Goal: Use online tool/utility: Utilize a website feature to perform a specific function

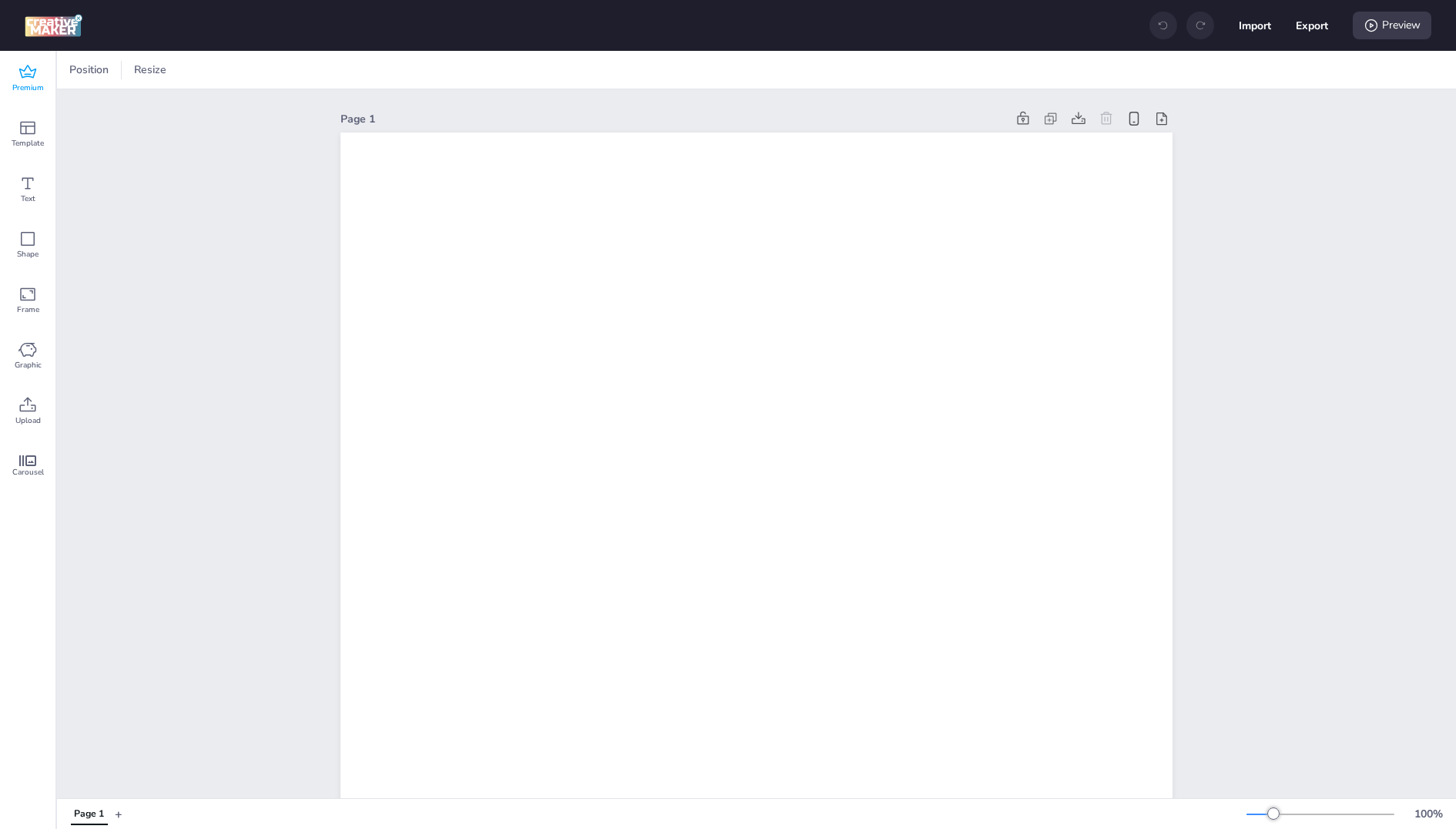
click at [25, 69] on icon at bounding box center [27, 71] width 17 height 13
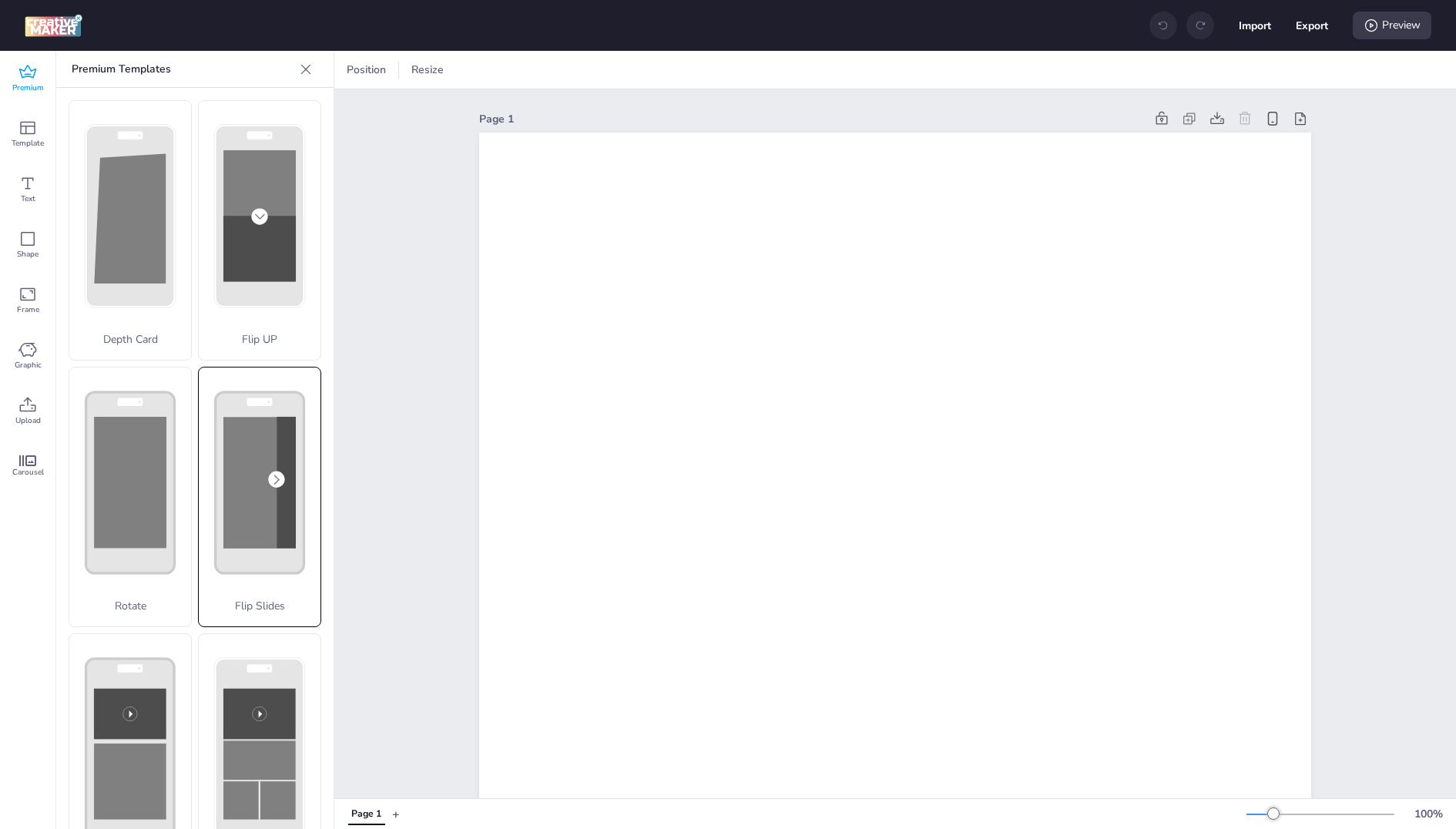
click at [0, 0] on rect at bounding box center [0, 0] width 0 height 0
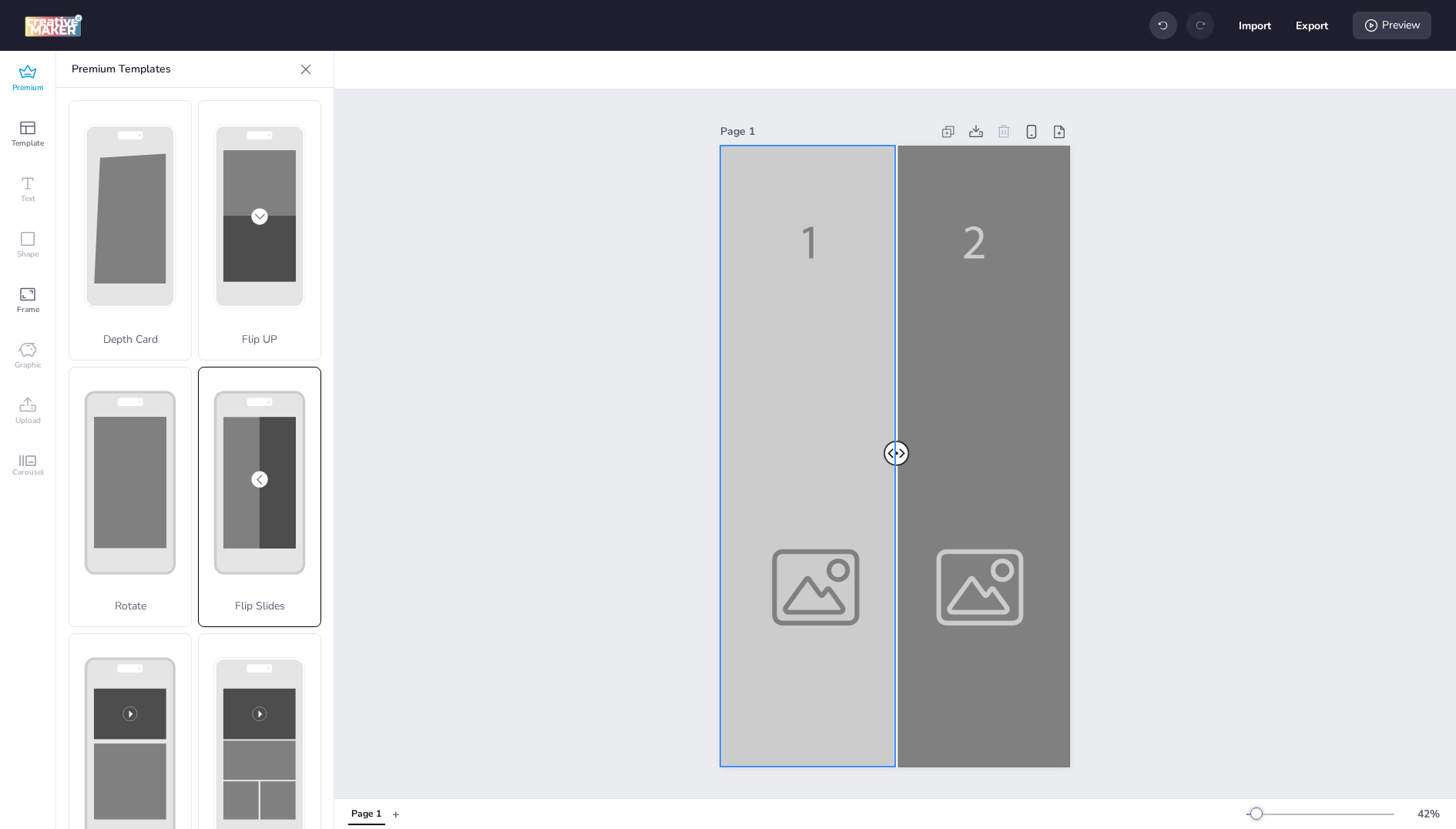
click at [801, 254] on div at bounding box center [895, 456] width 350 height 621
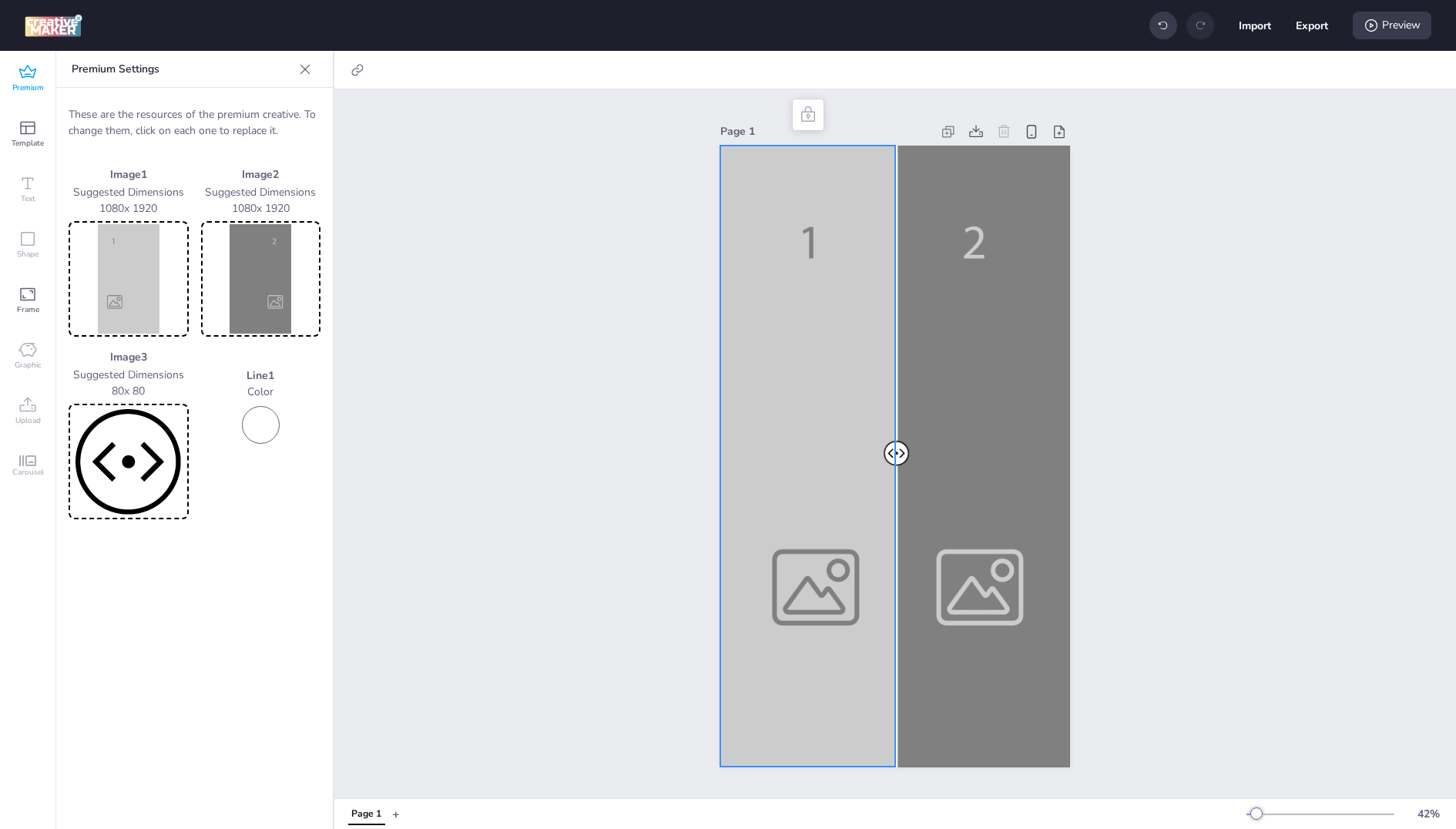
click at [140, 269] on img at bounding box center [128, 278] width 114 height 109
click at [117, 245] on img at bounding box center [128, 278] width 114 height 109
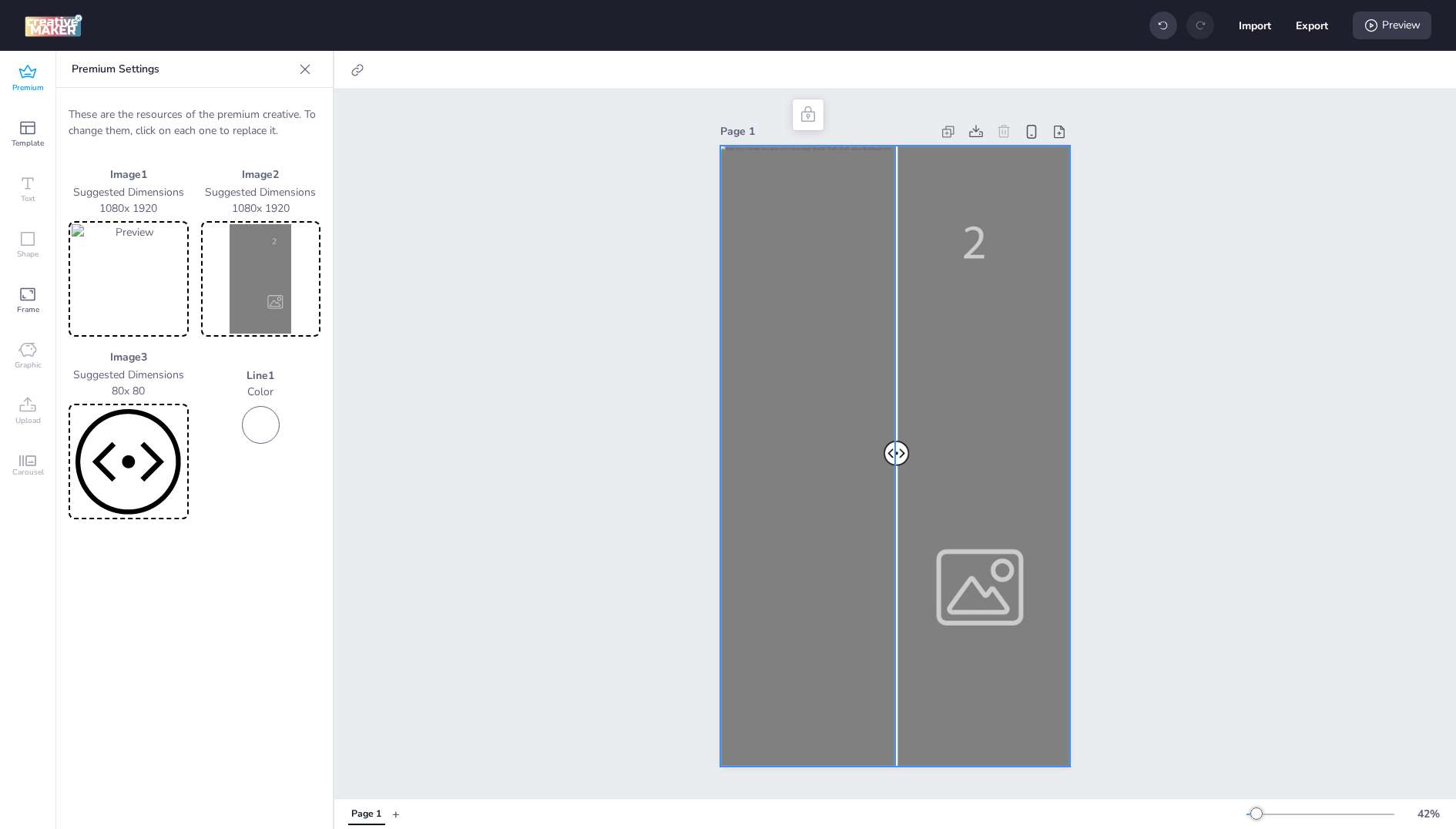
click at [1029, 527] on div at bounding box center [895, 456] width 350 height 621
click at [288, 282] on img at bounding box center [261, 278] width 114 height 109
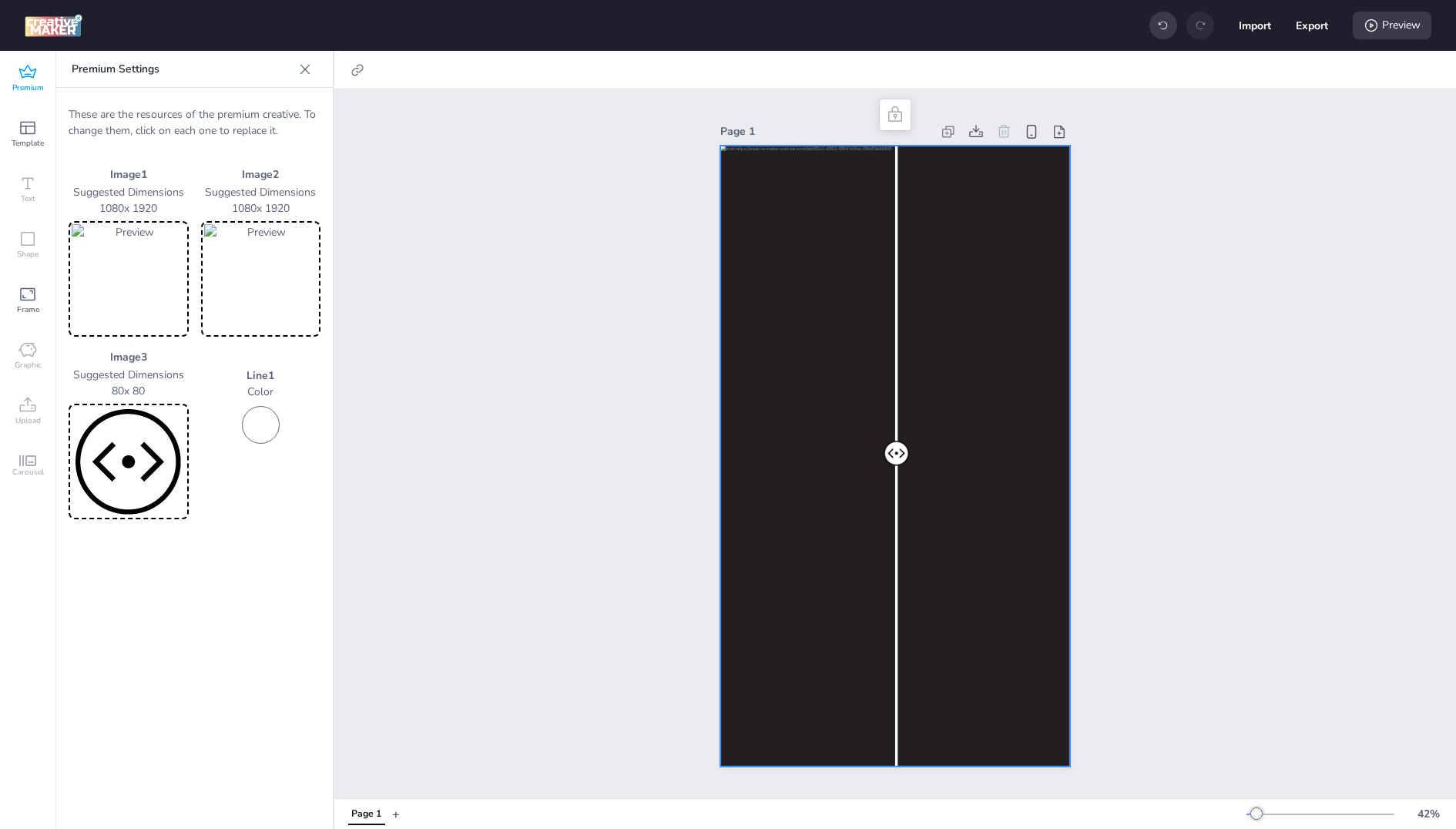
click at [1211, 621] on div "Page 1" at bounding box center [895, 443] width 1121 height 708
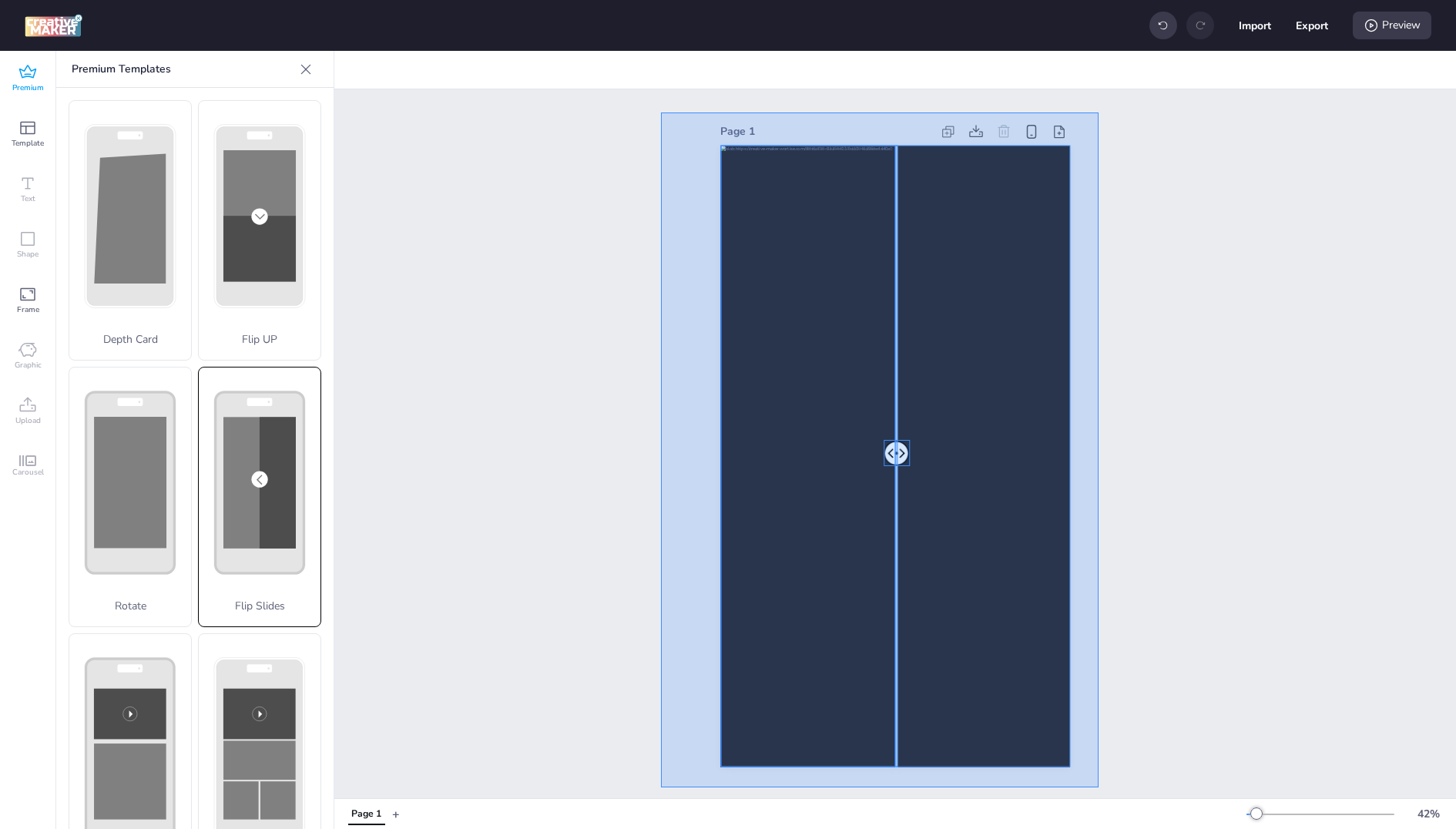
drag, startPoint x: 660, startPoint y: 112, endPoint x: 1100, endPoint y: 789, distance: 807.4
click at [1100, 789] on div "Page 1" at bounding box center [895, 443] width 1121 height 708
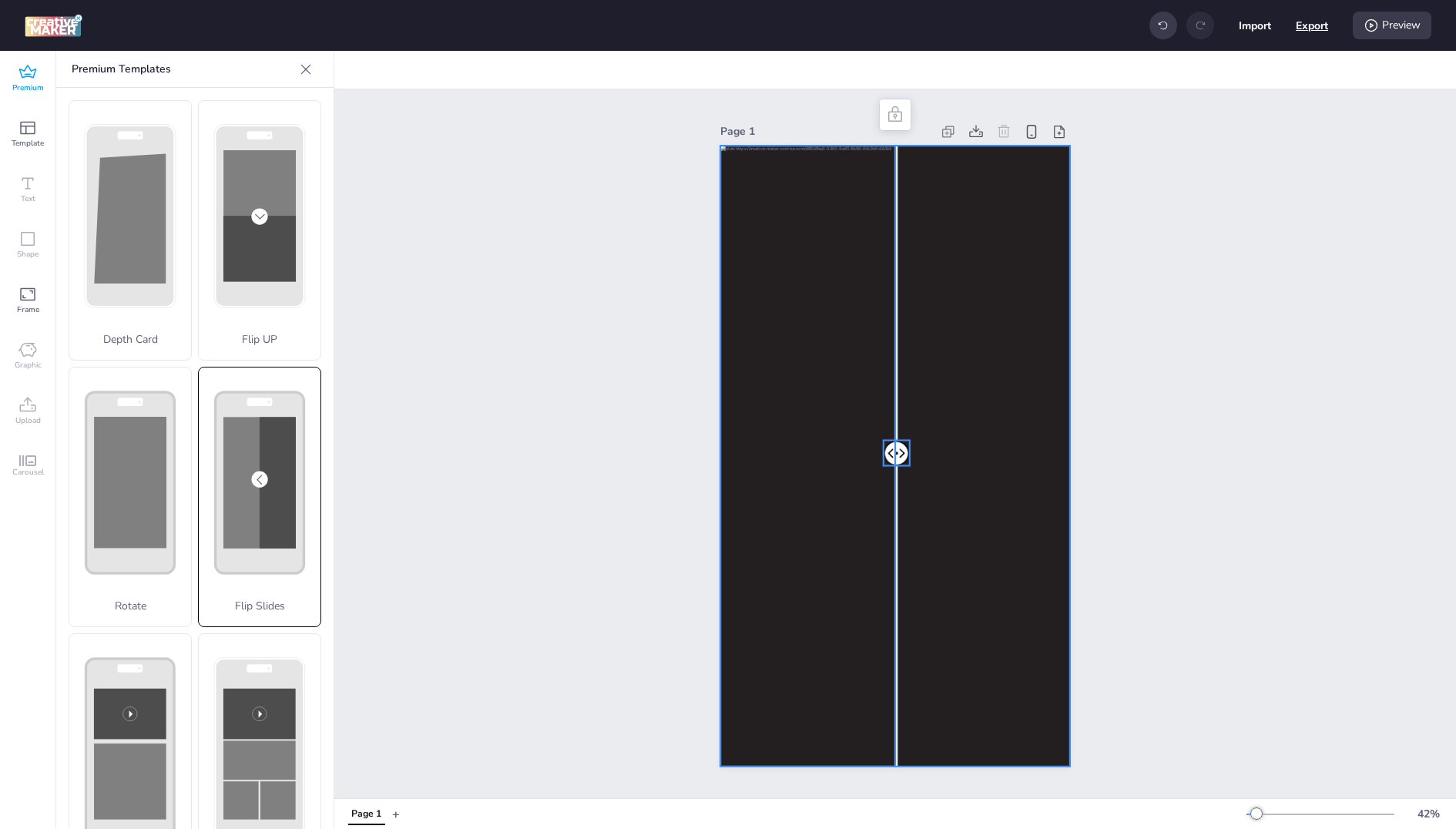
click at [1298, 21] on button "Export" at bounding box center [1312, 25] width 32 height 32
select select "html"
click at [362, 73] on icon at bounding box center [357, 70] width 16 height 16
click at [315, 108] on div "Activate hyperlink" at bounding box center [274, 109] width 160 height 17
click at [292, 107] on span "Activate hyperlink" at bounding box center [257, 109] width 85 height 16
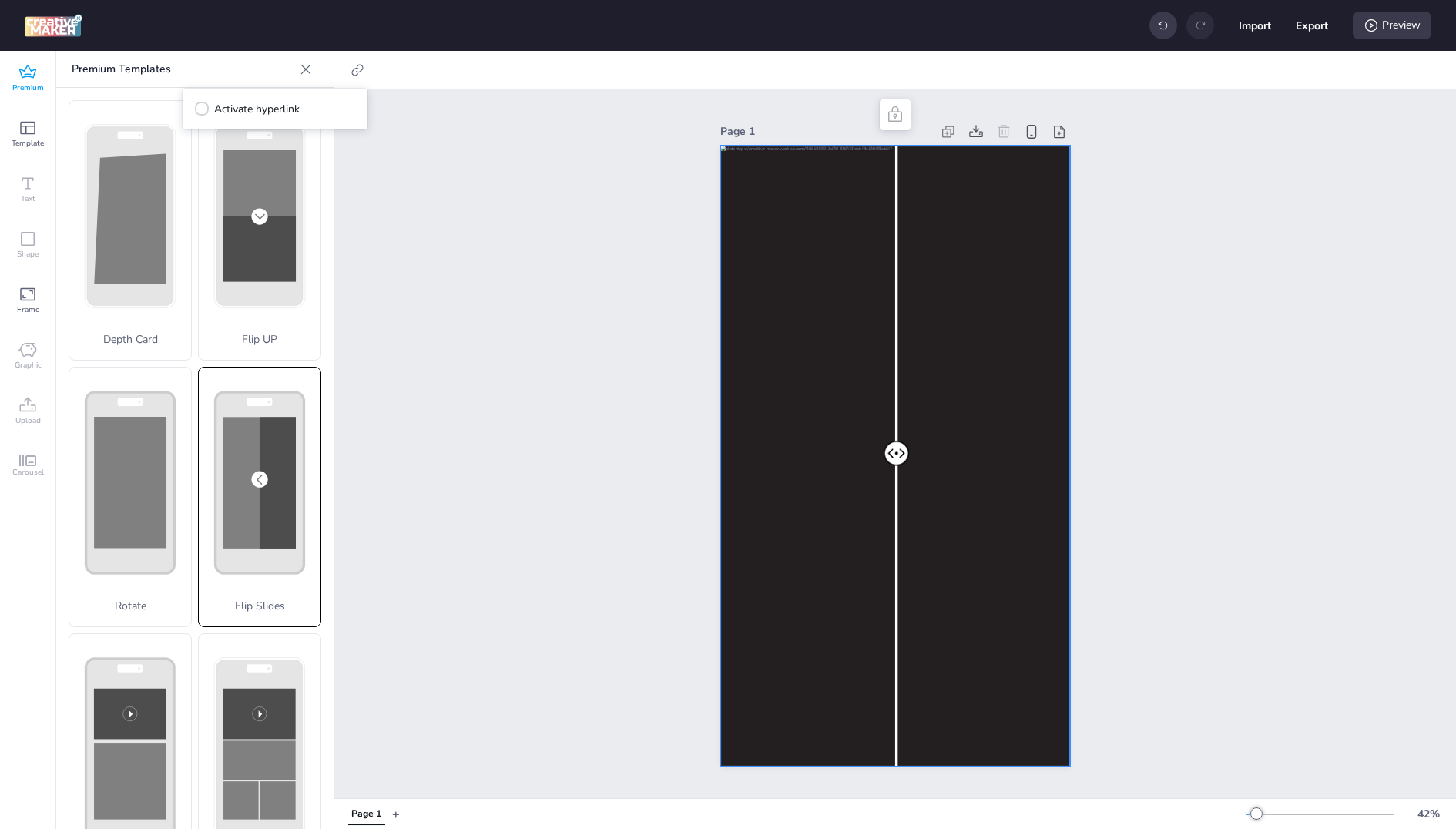
click at [204, 110] on input "Activate hyperlink" at bounding box center [199, 115] width 10 height 10
checkbox input "true"
click at [272, 176] on input "[URL][DOMAIN_NAME]" at bounding box center [276, 184] width 141 height 16
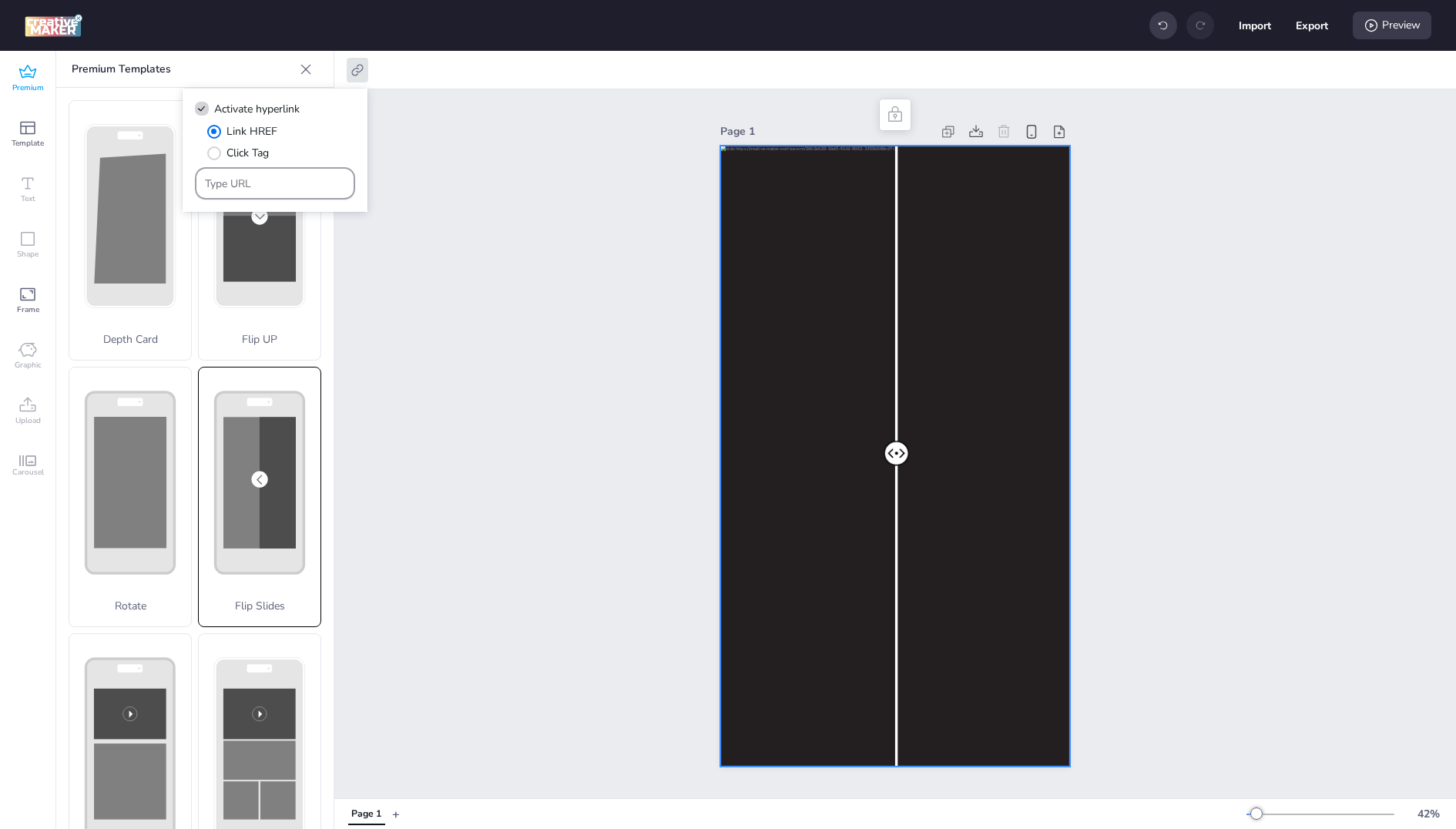
click at [303, 198] on div at bounding box center [276, 184] width 141 height 30
paste input "[URL][DOMAIN_NAME]"
type input "[URL][DOMAIN_NAME]"
click at [399, 176] on div "Page 1" at bounding box center [895, 443] width 1121 height 708
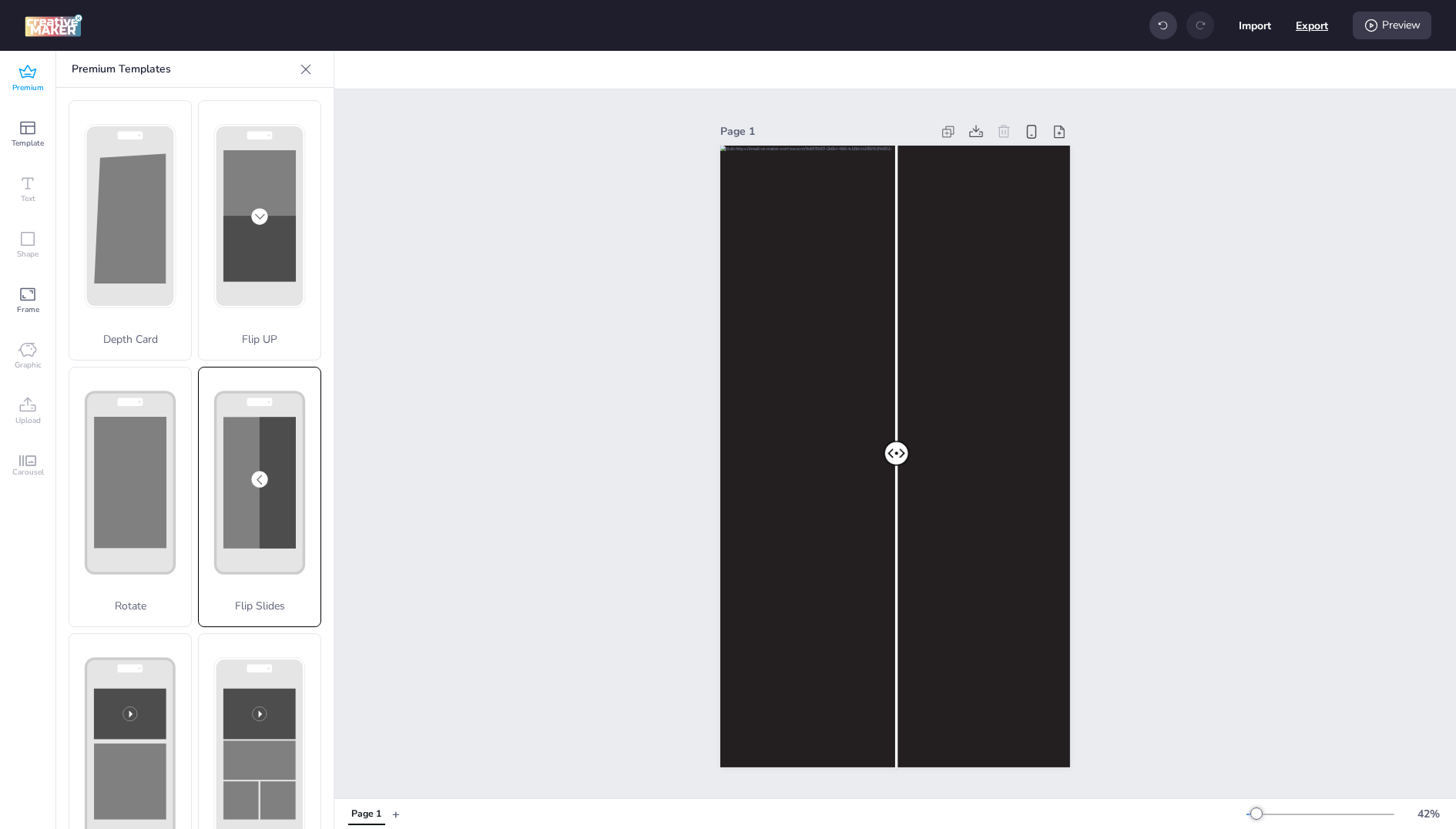
click at [1310, 23] on button "Export" at bounding box center [1312, 25] width 32 height 32
select select "html"
click at [1201, 128] on button "Download" at bounding box center [1243, 125] width 144 height 31
